Goal: Information Seeking & Learning: Learn about a topic

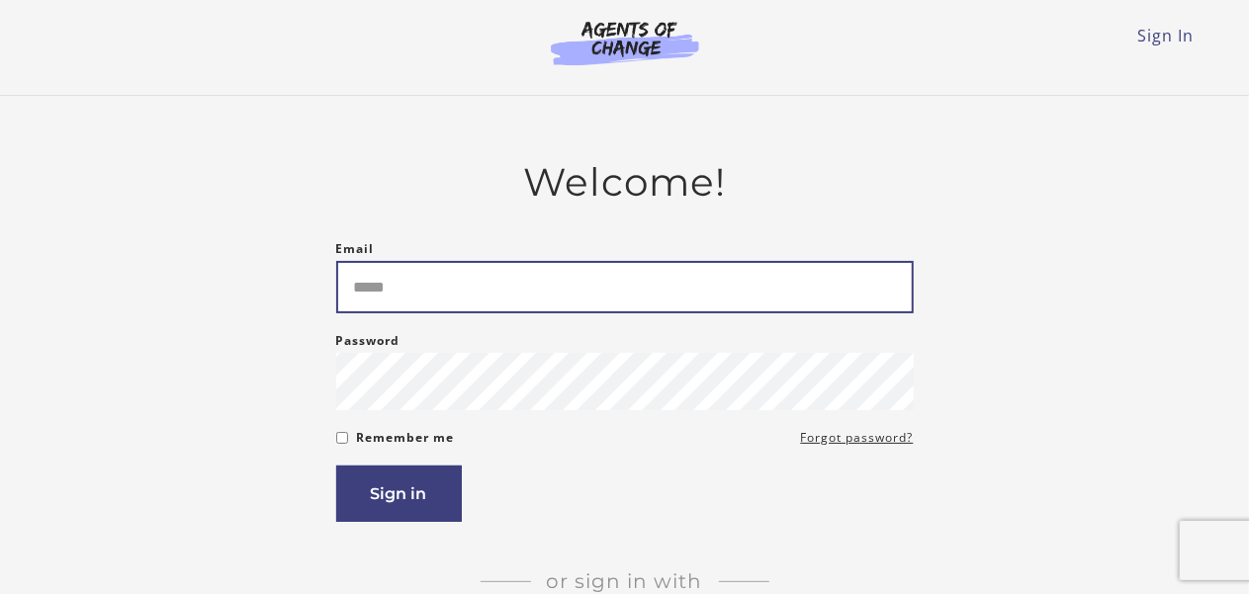
click at [595, 264] on input "Email" at bounding box center [624, 287] width 577 height 52
type input "**********"
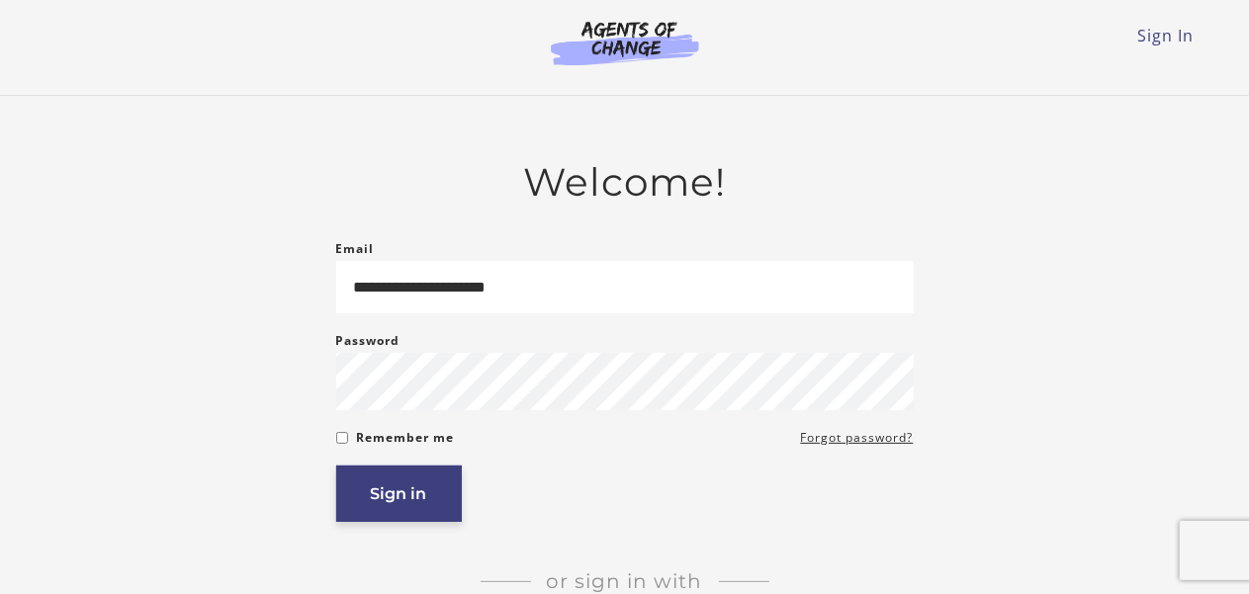
click at [389, 501] on button "Sign in" at bounding box center [399, 494] width 126 height 56
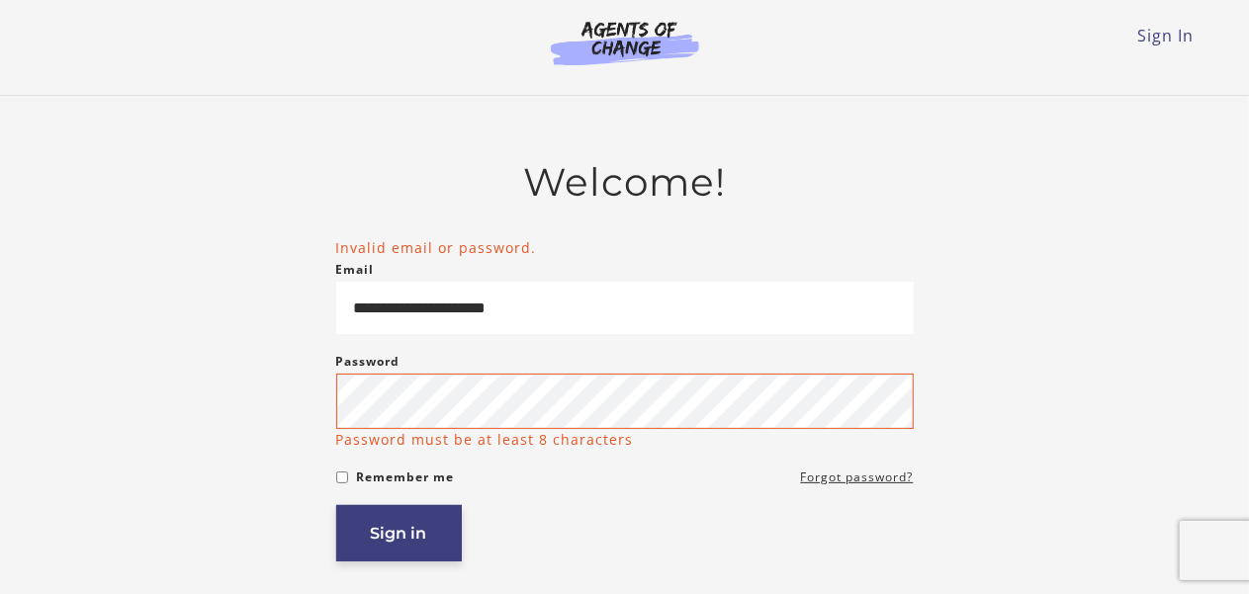
click at [412, 545] on button "Sign in" at bounding box center [399, 533] width 126 height 56
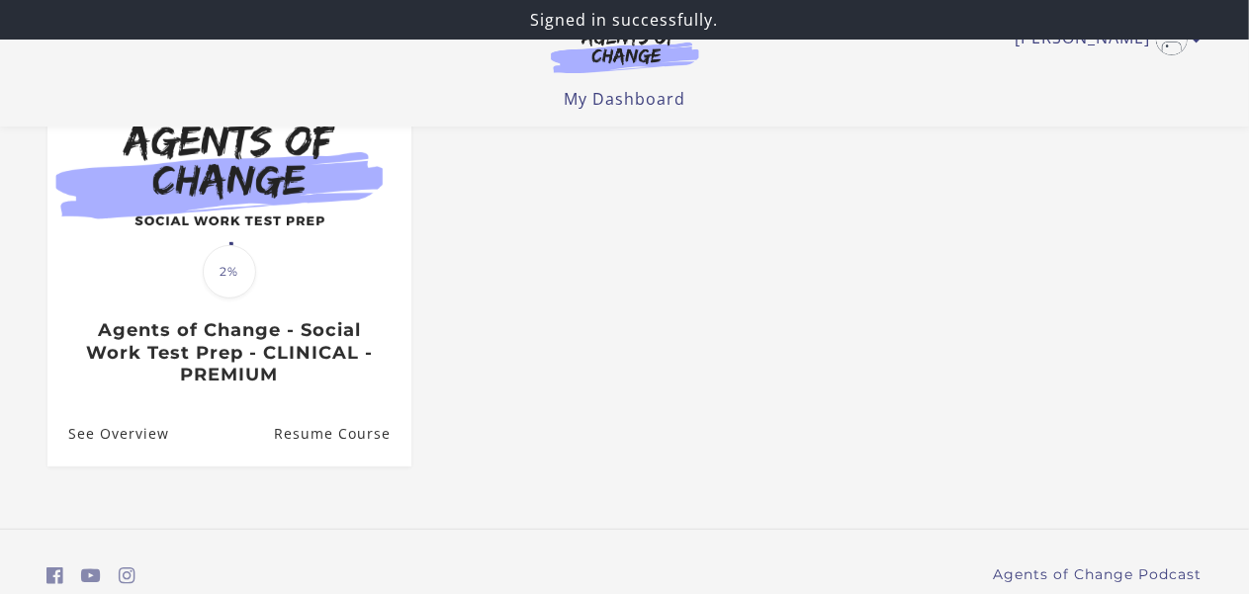
scroll to position [233, 0]
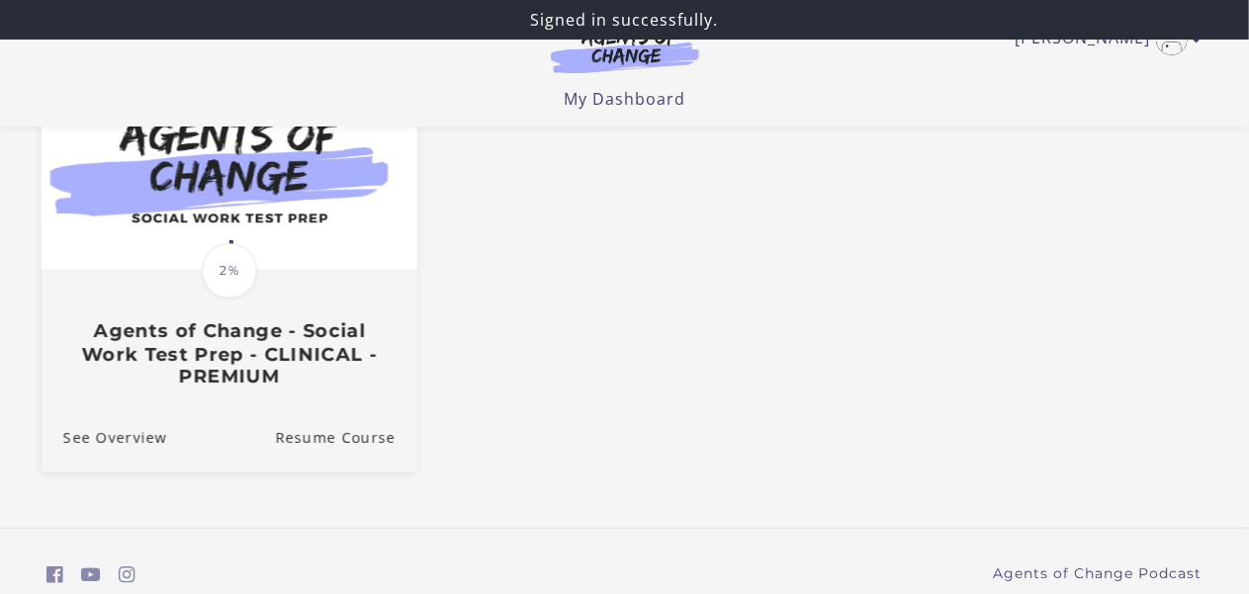
click at [220, 256] on span "2%" at bounding box center [229, 270] width 55 height 55
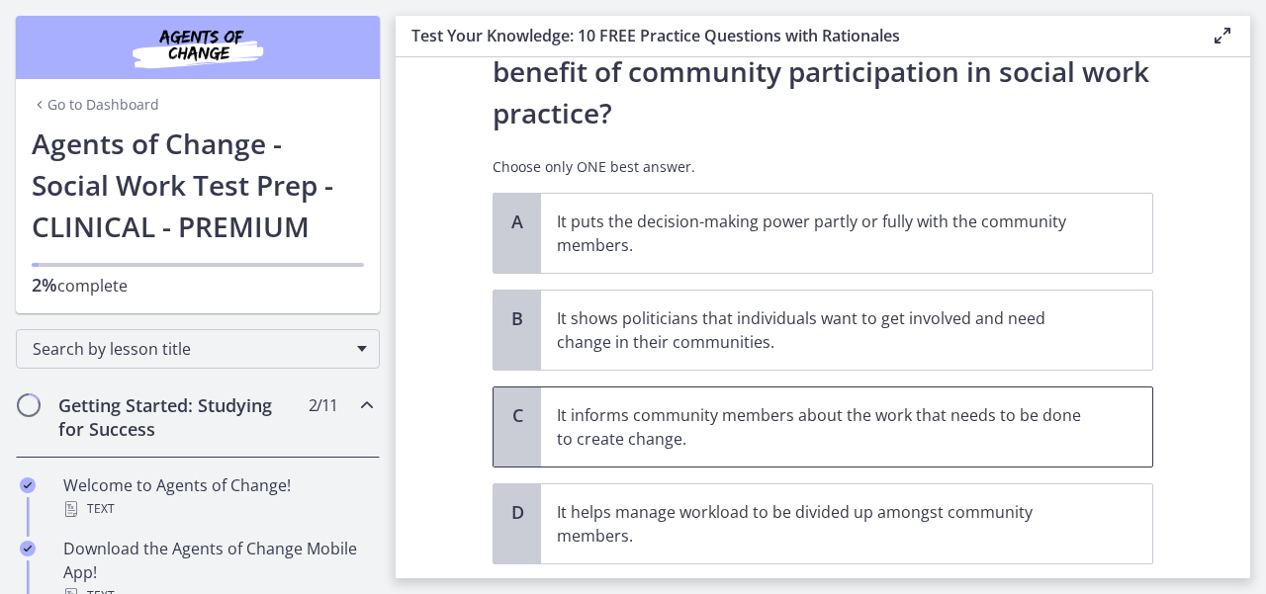
scroll to position [113, 0]
click at [805, 404] on p "It informs community members about the work that needs to be done to create cha…" at bounding box center [827, 425] width 540 height 47
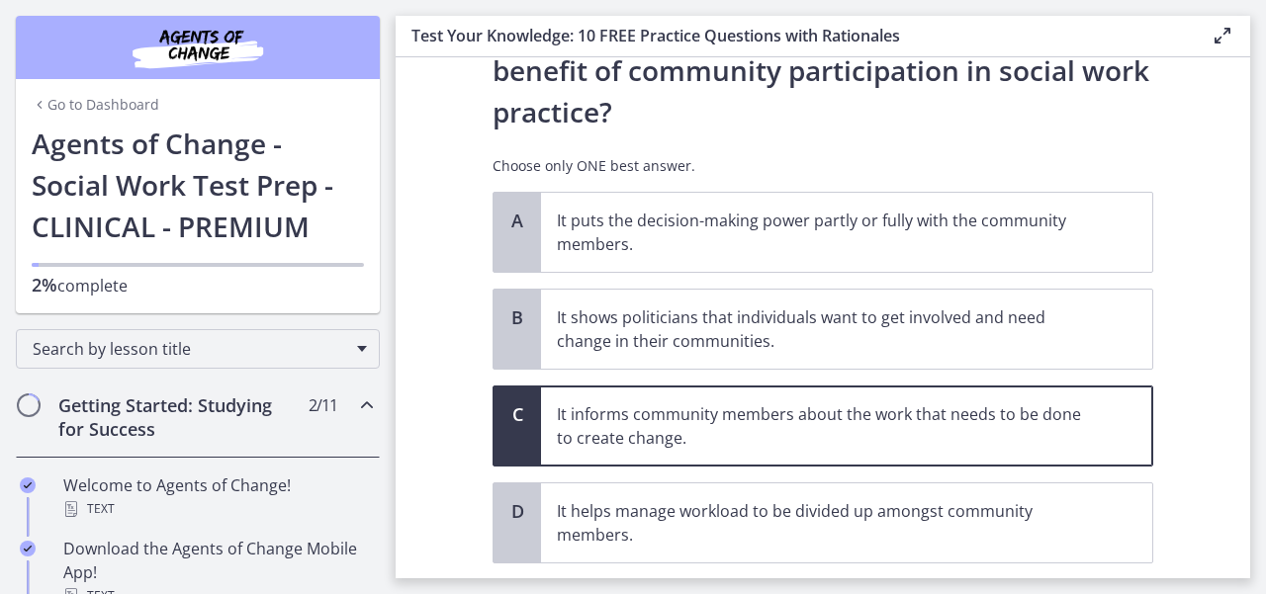
scroll to position [239, 0]
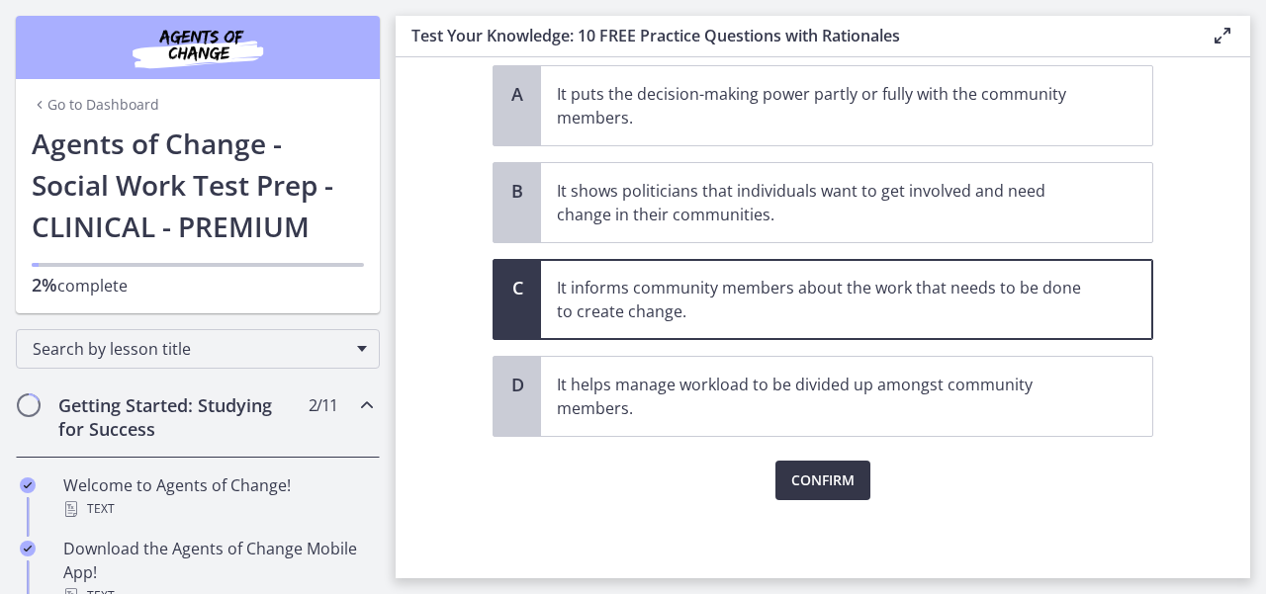
click at [815, 480] on span "Confirm" at bounding box center [822, 481] width 63 height 24
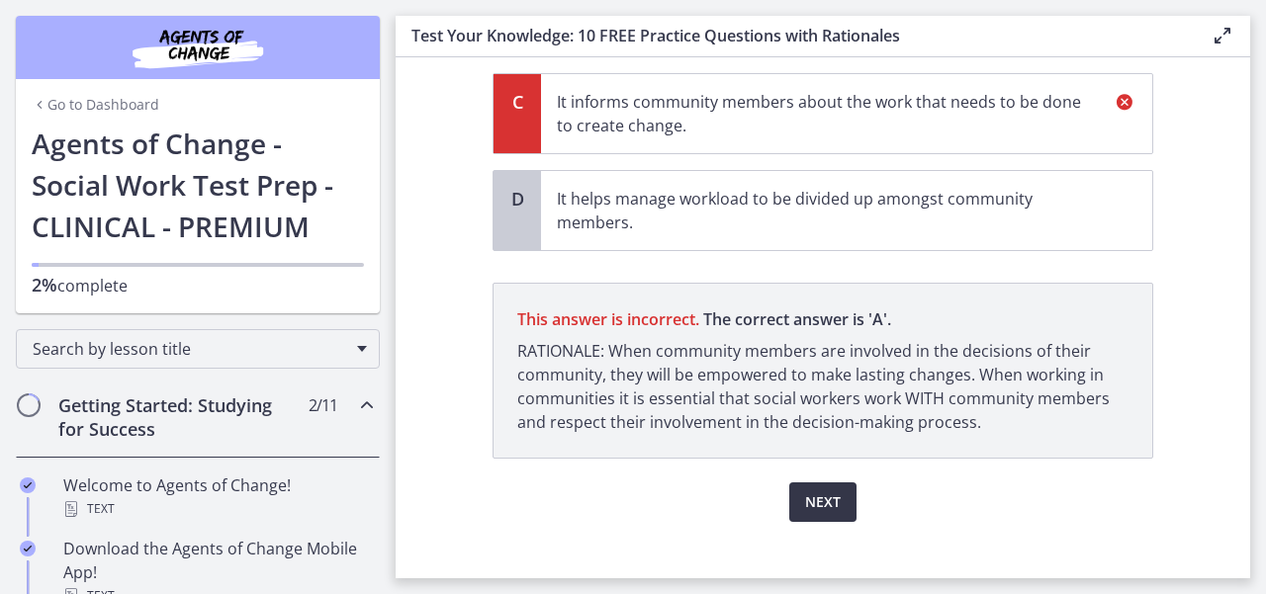
scroll to position [447, 0]
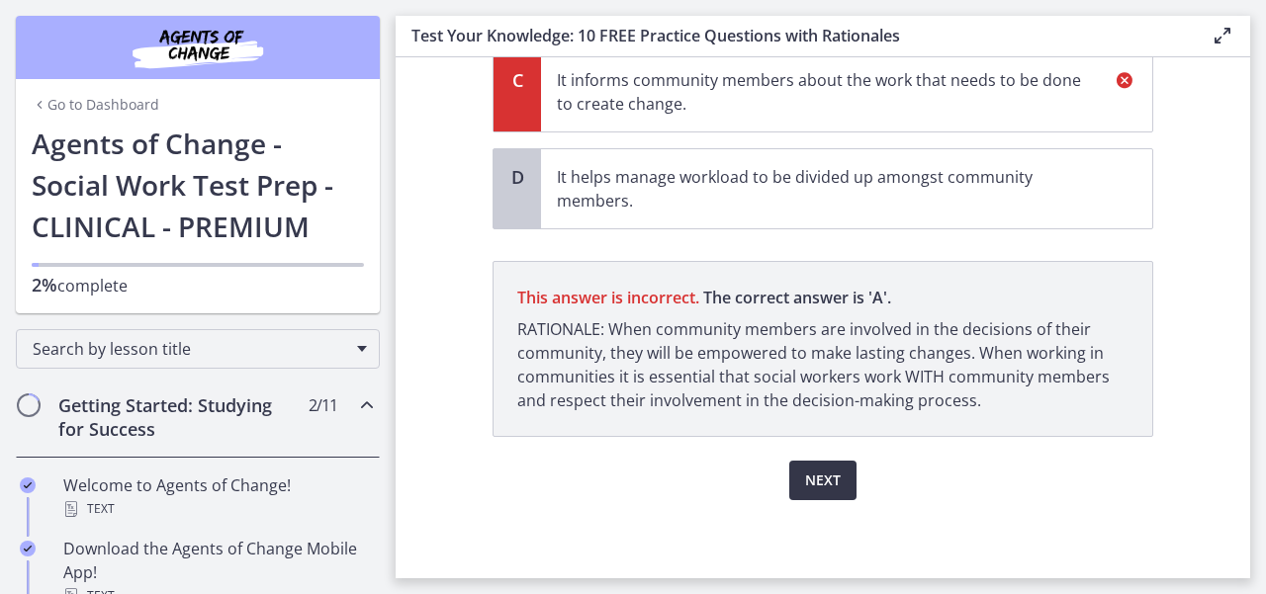
click at [815, 480] on span "Next" at bounding box center [823, 481] width 36 height 24
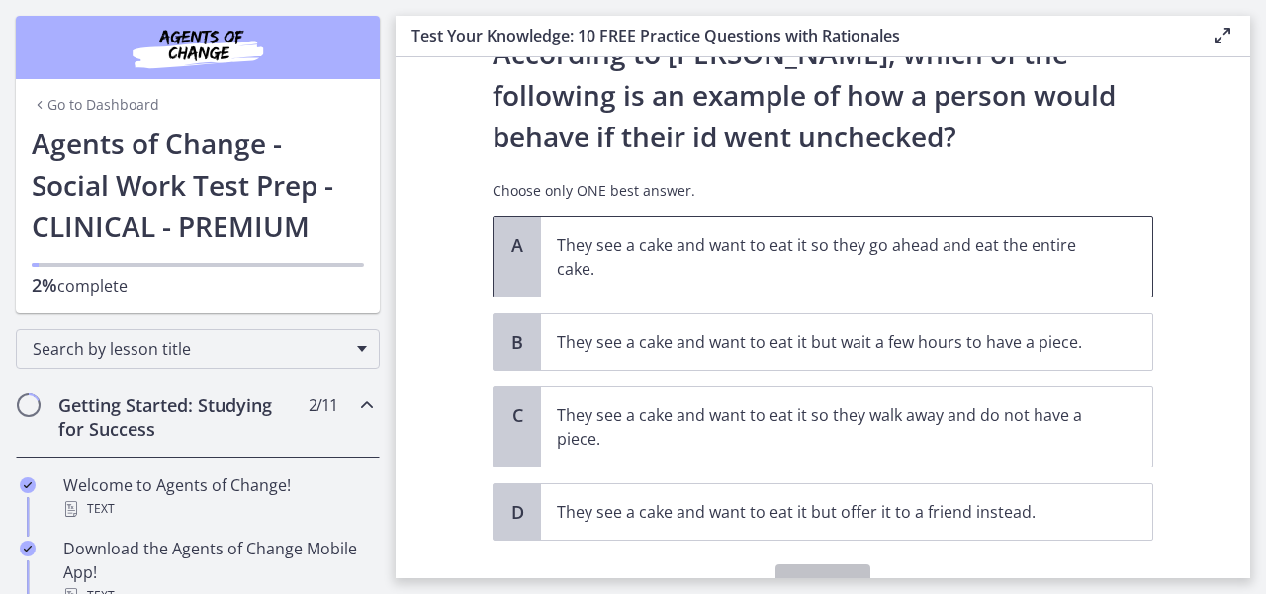
scroll to position [89, 0]
click at [776, 259] on p "They see a cake and want to eat it so they go ahead and eat the entire cake." at bounding box center [827, 255] width 540 height 47
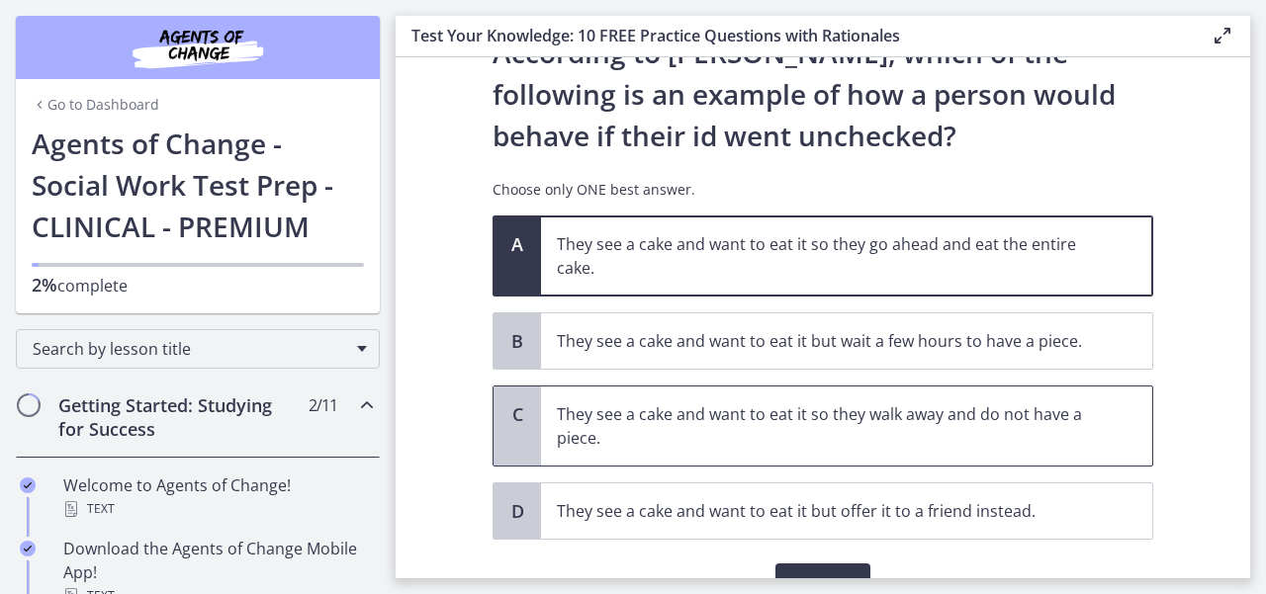
scroll to position [192, 0]
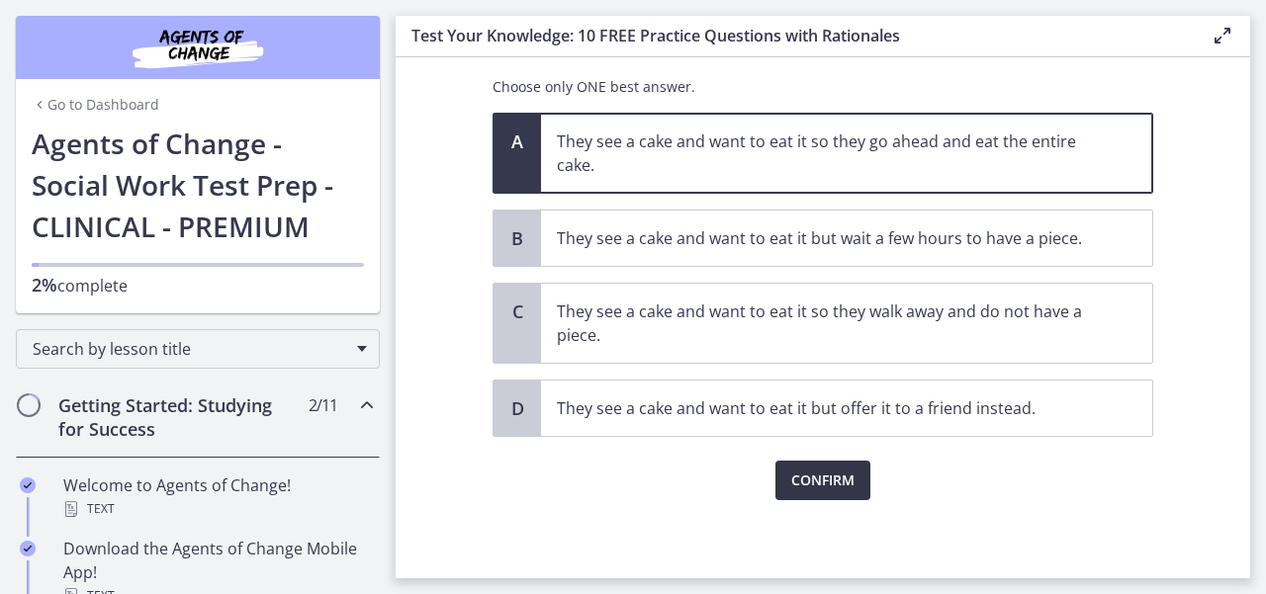
click at [811, 477] on span "Confirm" at bounding box center [822, 481] width 63 height 24
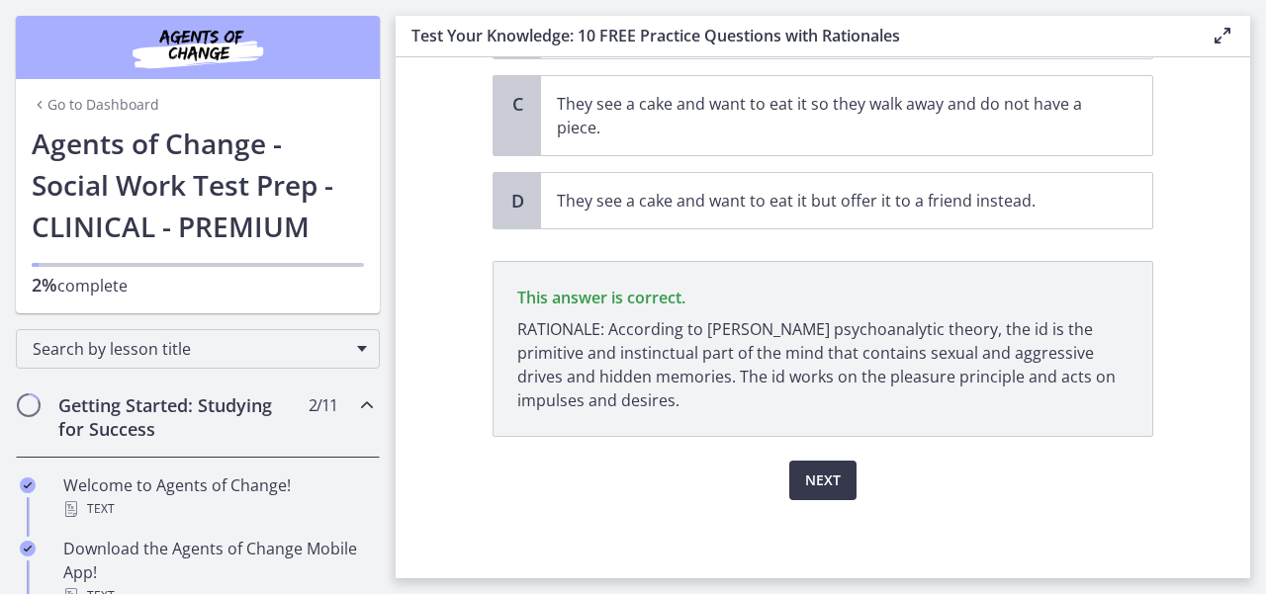
scroll to position [399, 0]
click at [806, 473] on span "Next" at bounding box center [823, 481] width 36 height 24
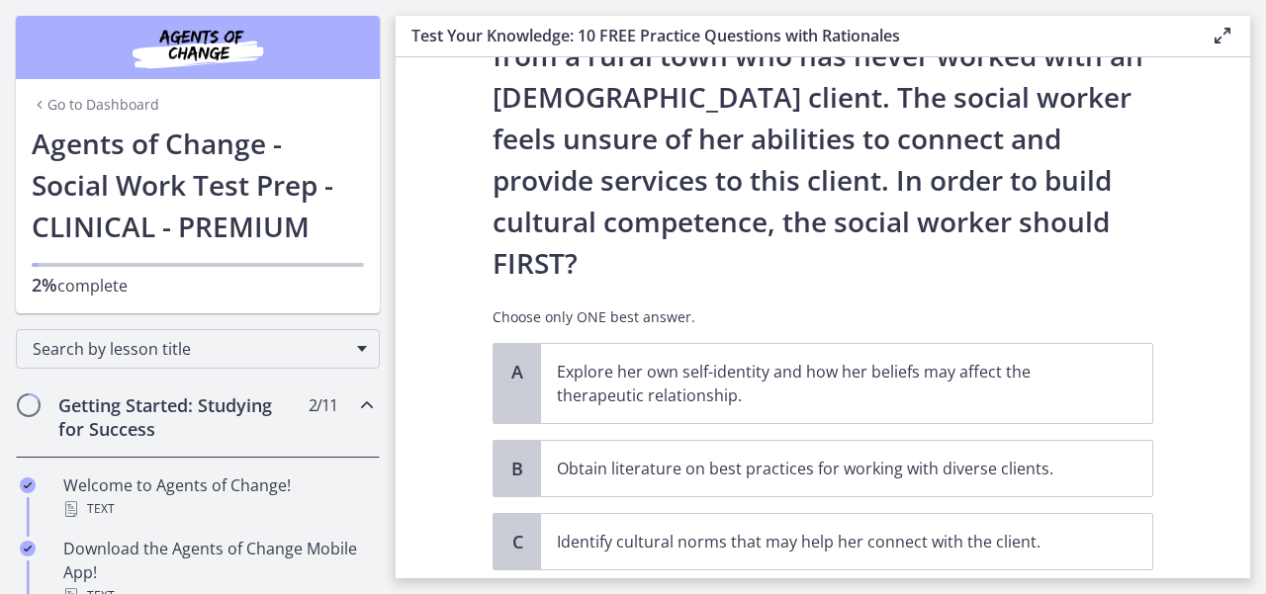
scroll to position [295, 0]
click at [763, 359] on p "Explore her own self-identity and how her beliefs may affect the therapeutic re…" at bounding box center [827, 382] width 540 height 47
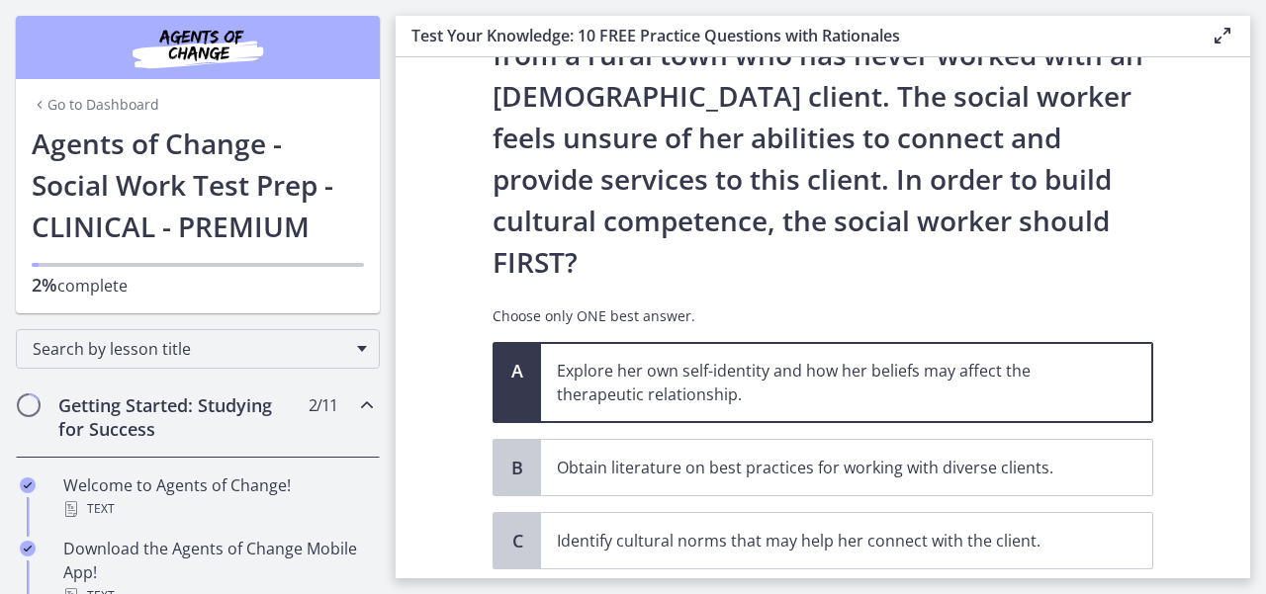
scroll to position [417, 0]
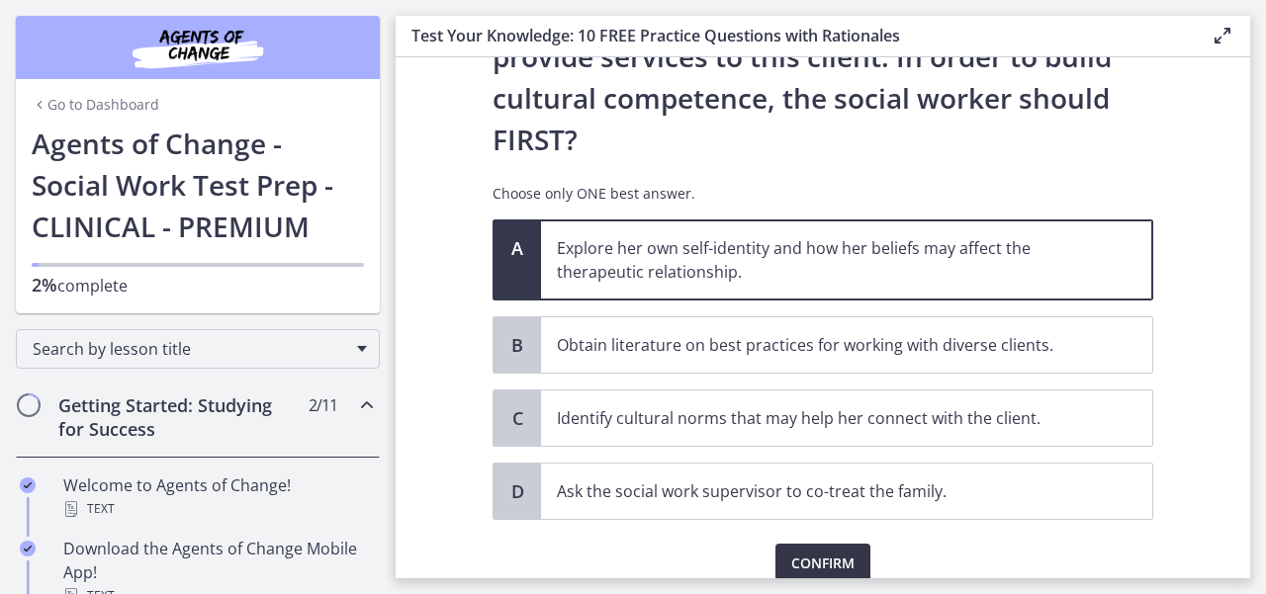
click at [799, 552] on span "Confirm" at bounding box center [822, 564] width 63 height 24
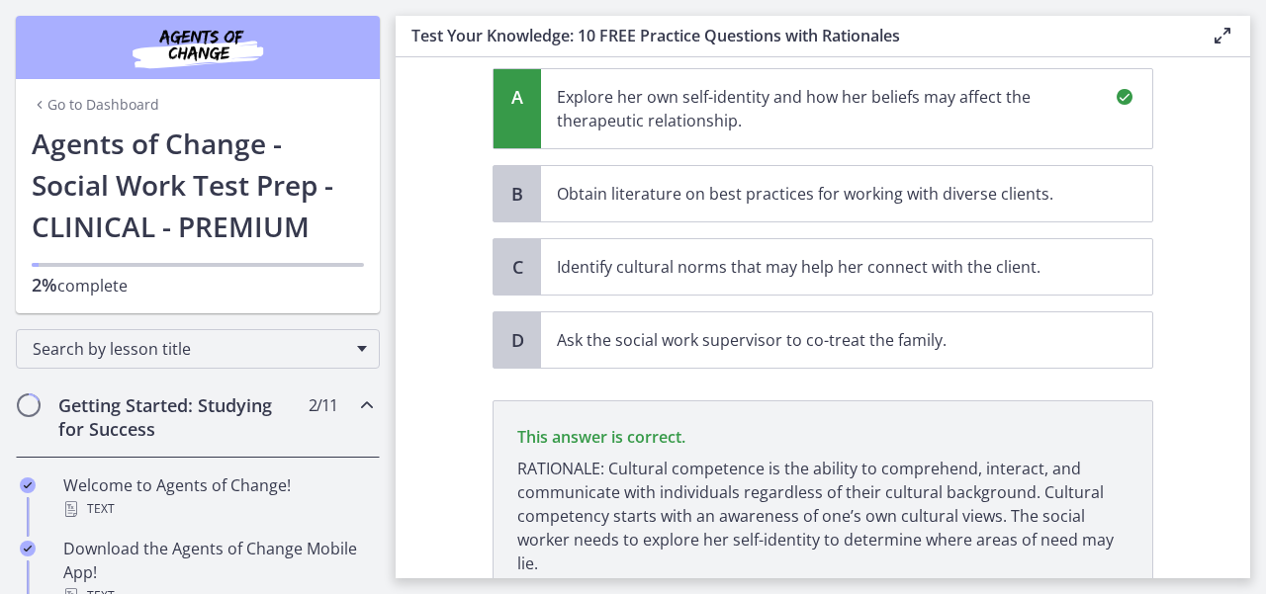
scroll to position [649, 0]
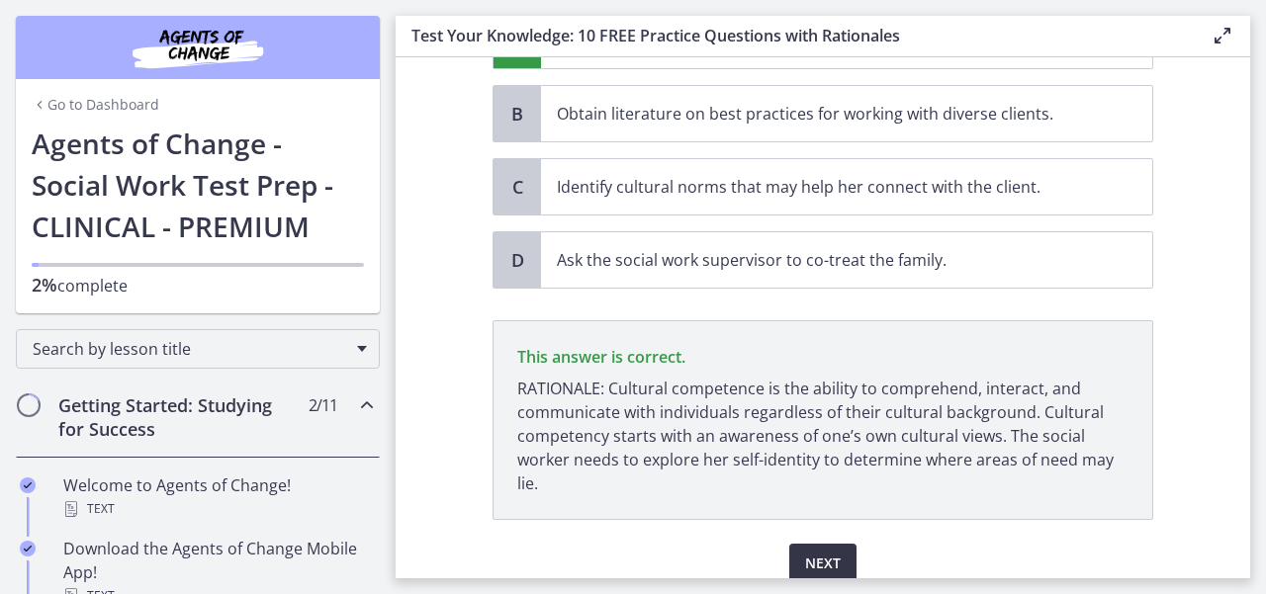
click at [805, 552] on span "Next" at bounding box center [823, 564] width 36 height 24
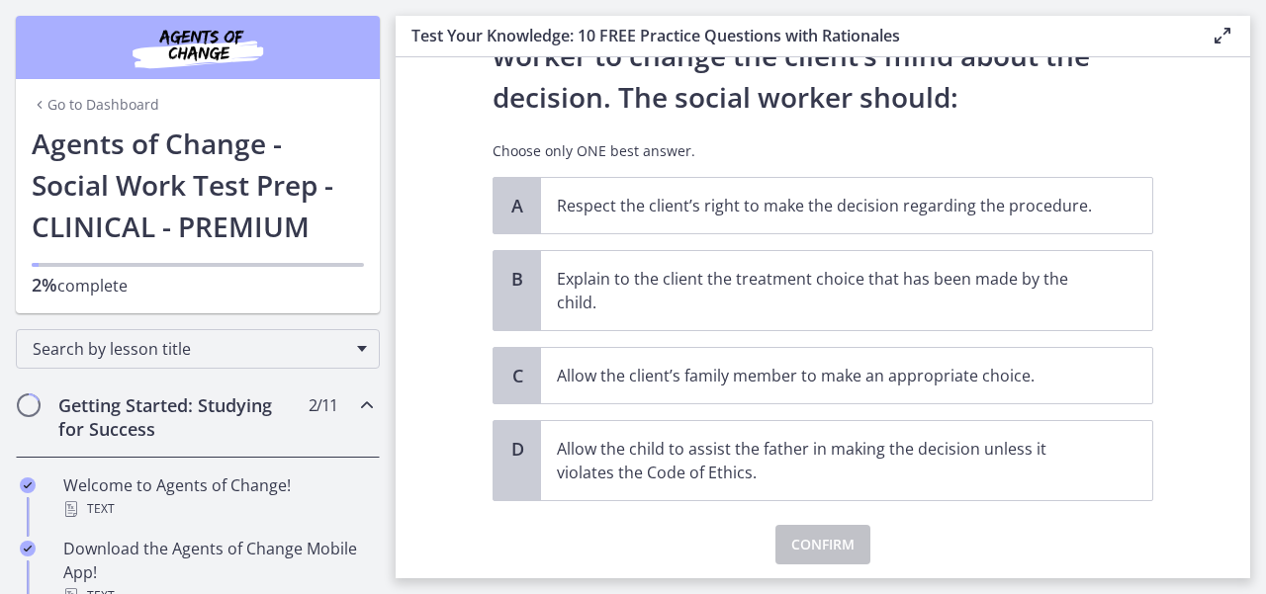
scroll to position [295, 0]
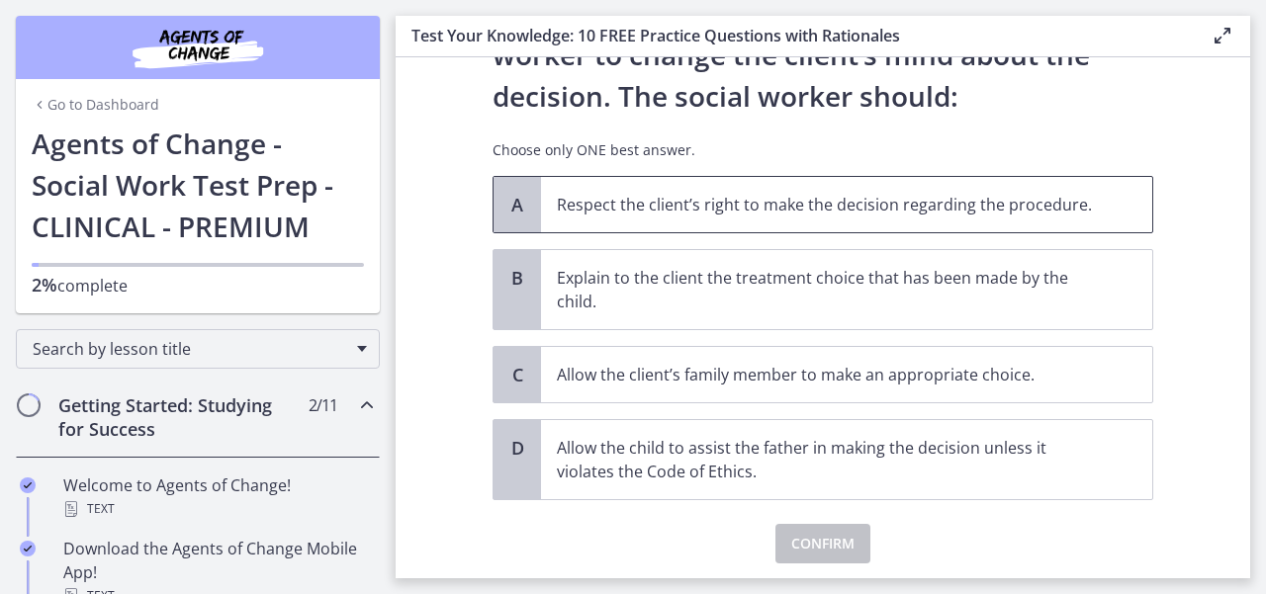
click at [746, 210] on p "Respect the client’s right to make the decision regarding the procedure." at bounding box center [827, 205] width 540 height 24
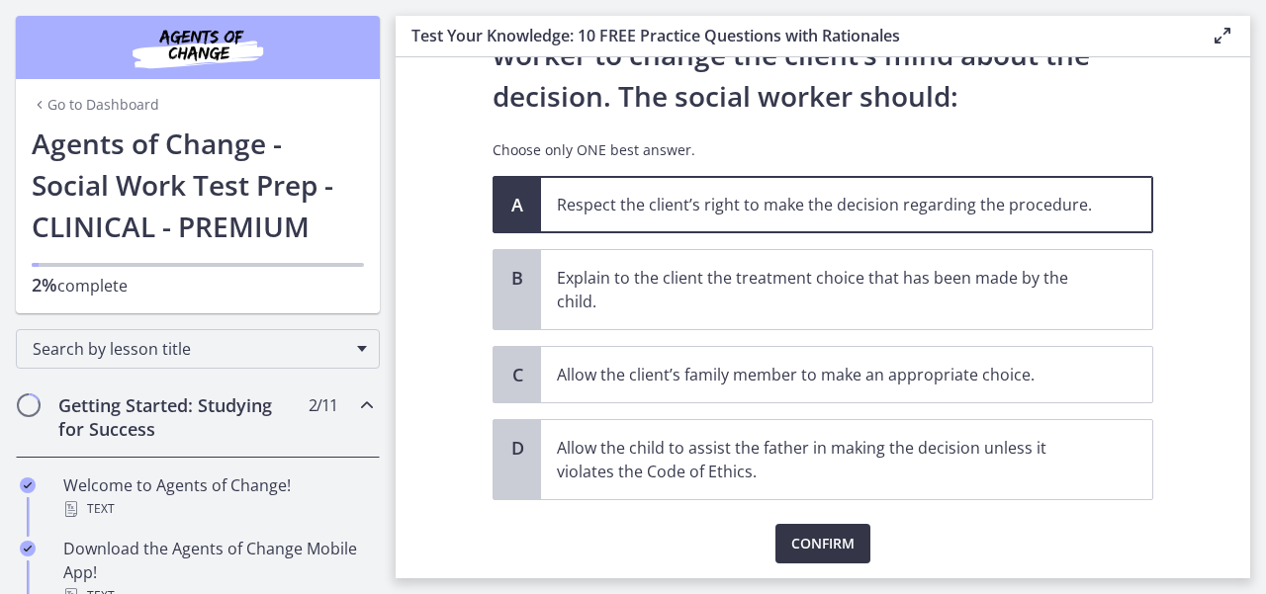
click at [831, 551] on span "Confirm" at bounding box center [822, 544] width 63 height 24
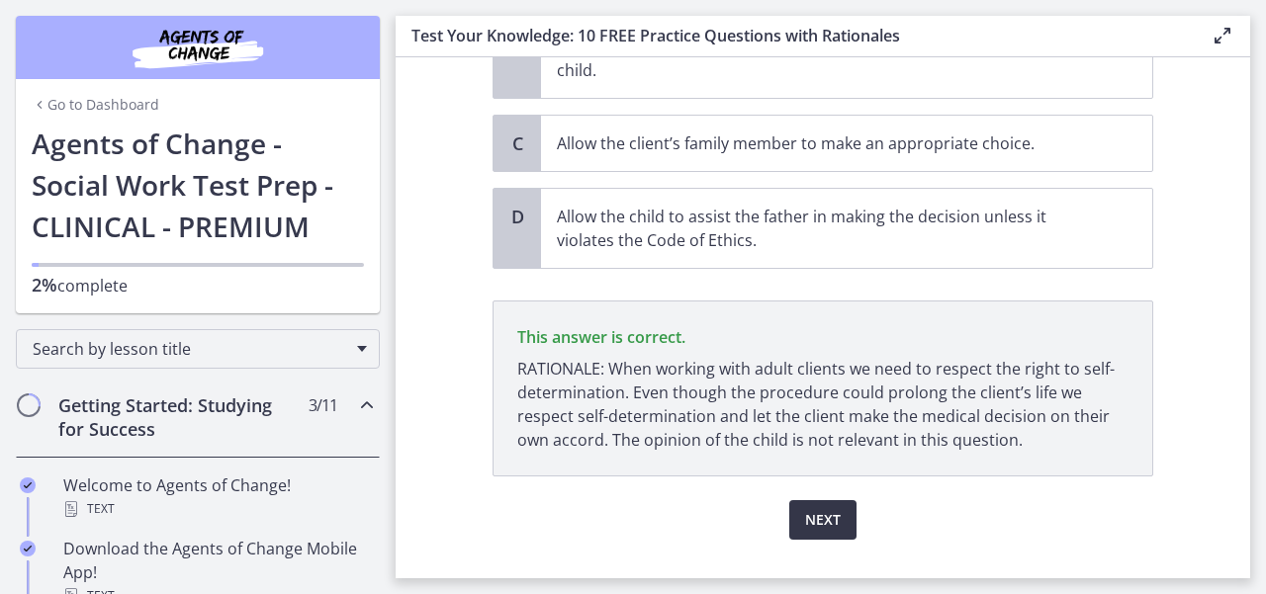
scroll to position [566, 0]
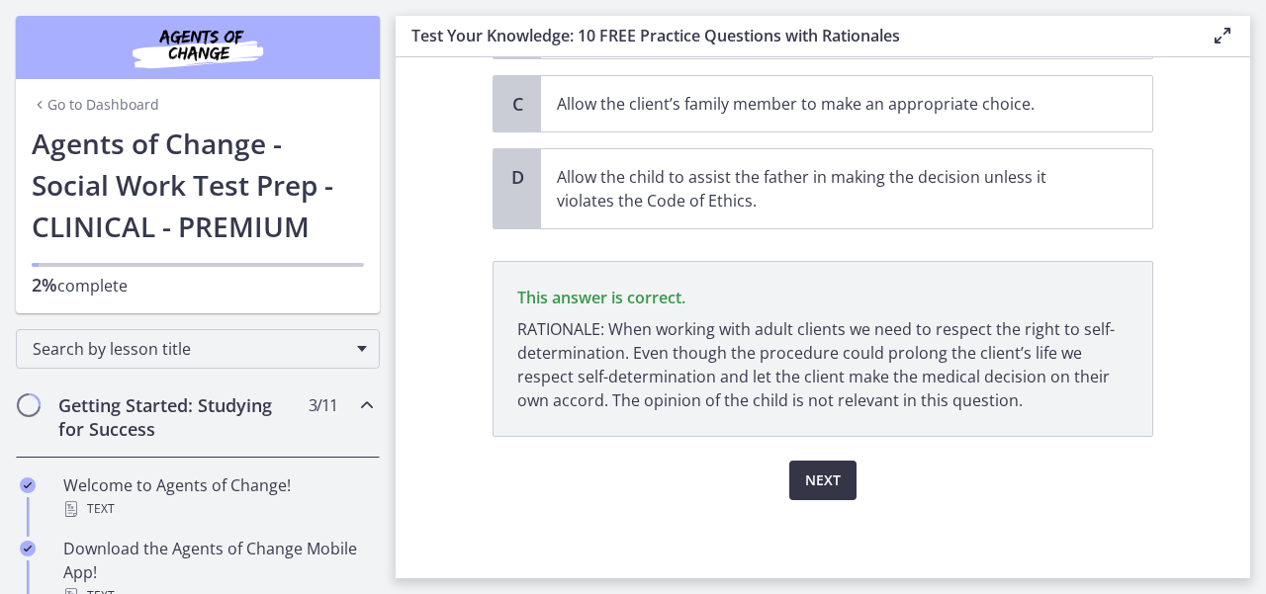
click at [805, 478] on span "Next" at bounding box center [823, 481] width 36 height 24
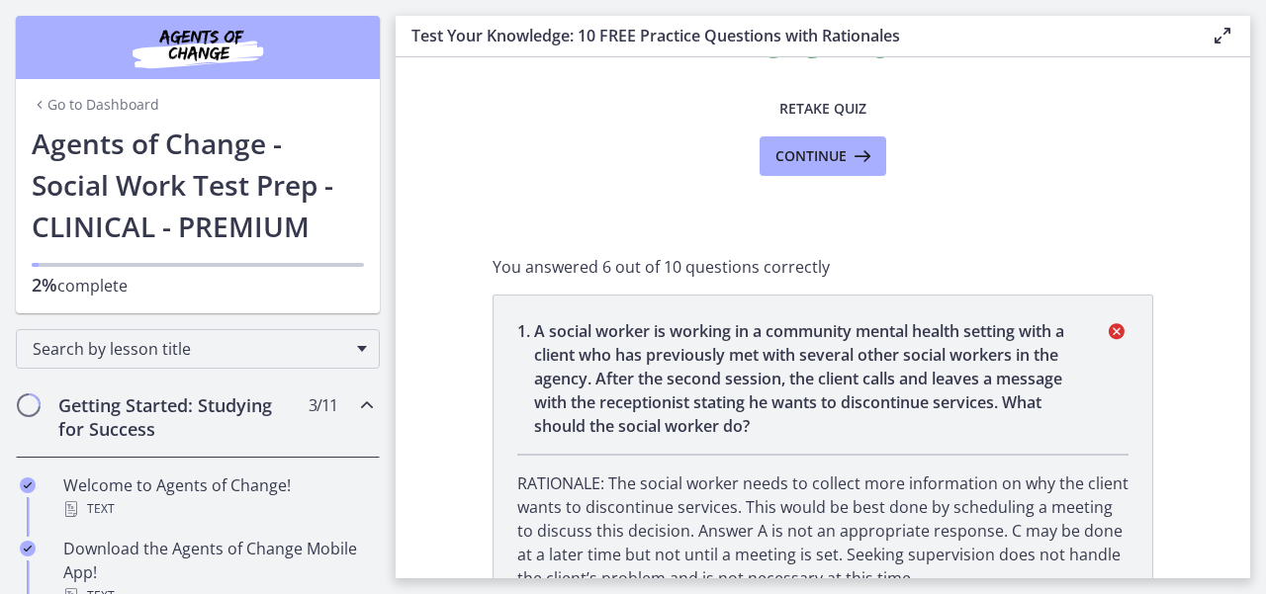
scroll to position [0, 0]
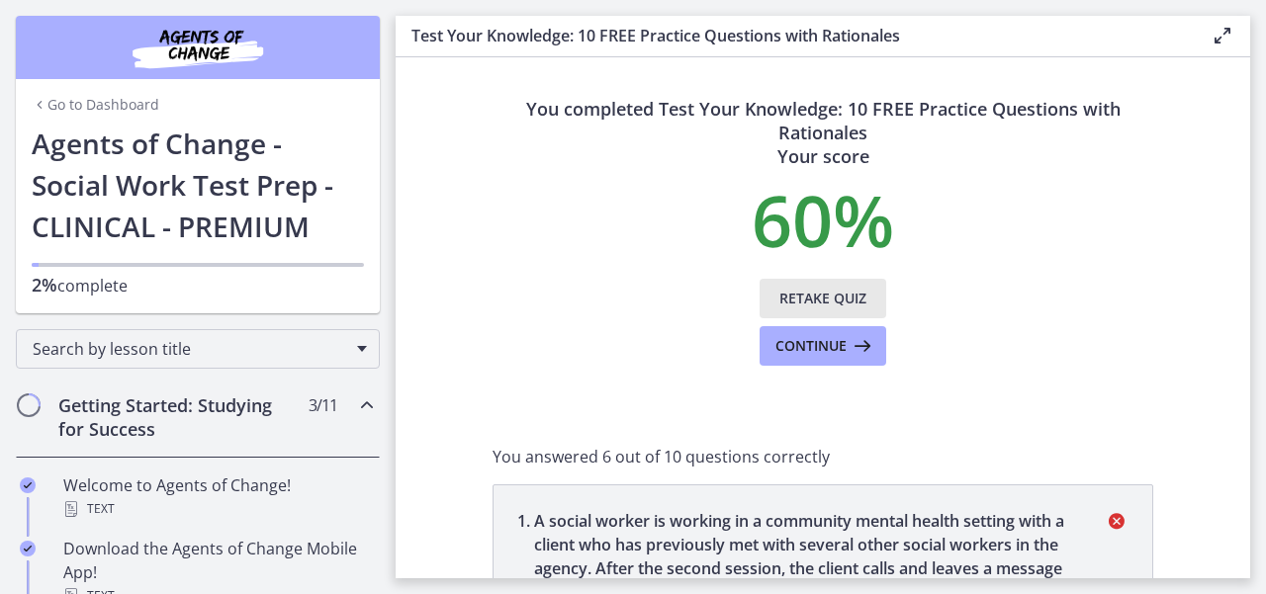
click at [797, 305] on span "Retake Quiz" at bounding box center [822, 299] width 87 height 24
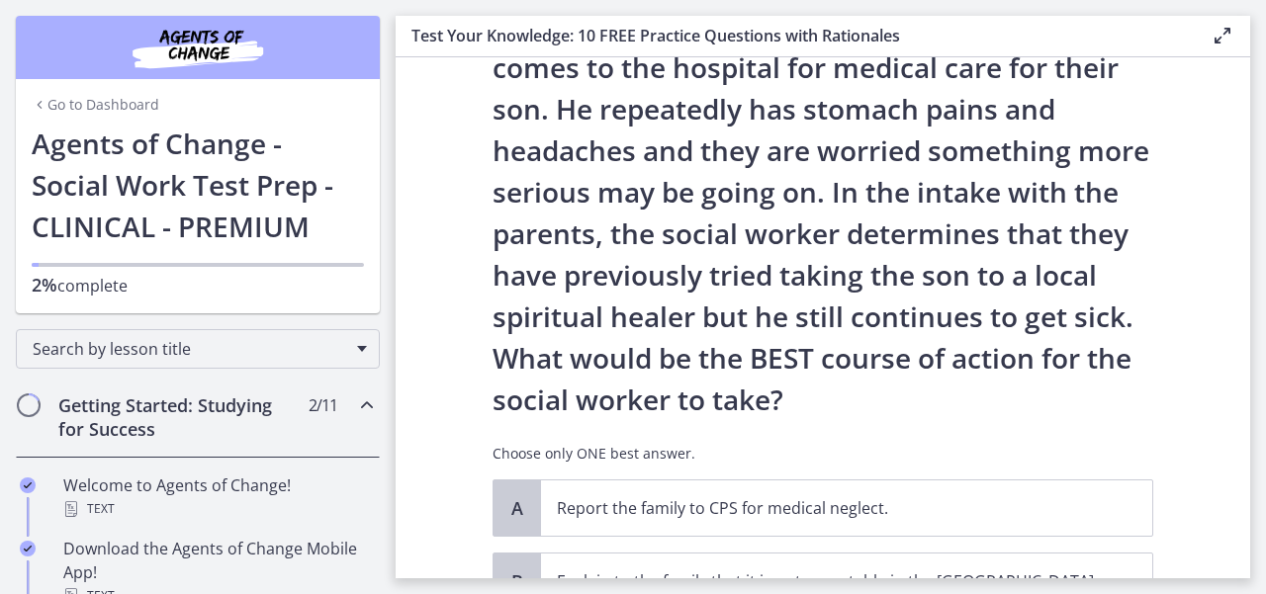
scroll to position [158, 0]
